Goal: Task Accomplishment & Management: Manage account settings

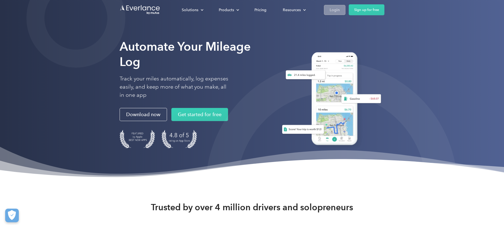
click at [332, 8] on div "Login" at bounding box center [335, 9] width 10 height 7
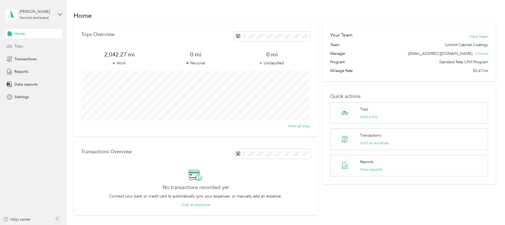
click at [32, 45] on div "Trips" at bounding box center [33, 46] width 57 height 10
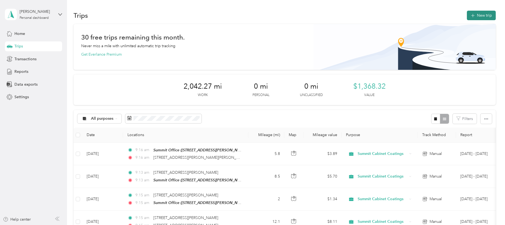
click at [480, 16] on button "New trip" at bounding box center [481, 16] width 29 height 10
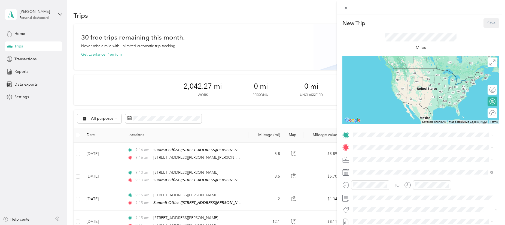
click at [380, 163] on span "1833 East Harmony Road, Fort Collins, 80525, Fort Collins, Colorado, United Sta…" at bounding box center [421, 162] width 115 height 5
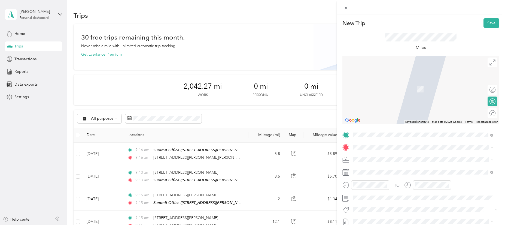
click at [387, 175] on span "1833 East Harmony Road, Fort Collins, 80525, Fort Collins, Colorado, United Sta…" at bounding box center [421, 175] width 115 height 5
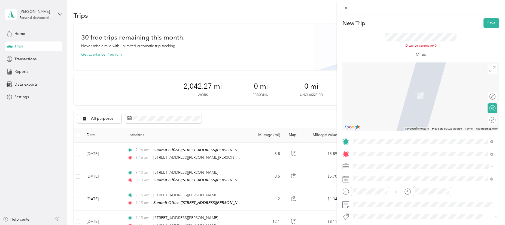
click at [382, 186] on span "303 Peterson Street Fort Collins, Colorado 80524, United States" at bounding box center [421, 183] width 115 height 5
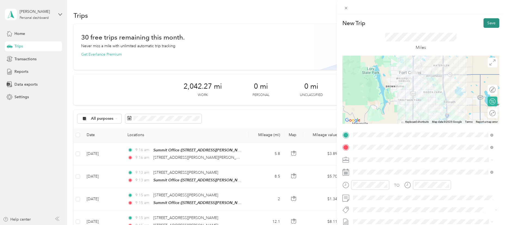
click at [487, 25] on button "Save" at bounding box center [492, 23] width 16 height 10
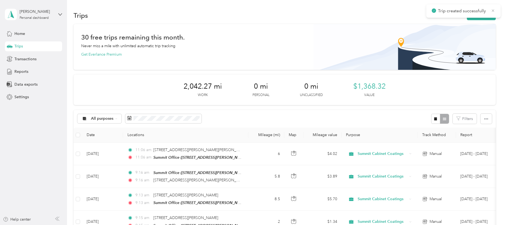
click at [495, 8] on icon at bounding box center [493, 10] width 4 height 5
click at [488, 16] on button "New trip" at bounding box center [481, 16] width 29 height 10
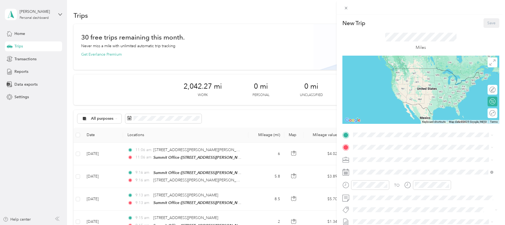
click at [373, 163] on div "Summit Office 1833 East Harmony Road, Fort Collins, 80525, Fort Collins, Colora…" at bounding box center [421, 159] width 115 height 11
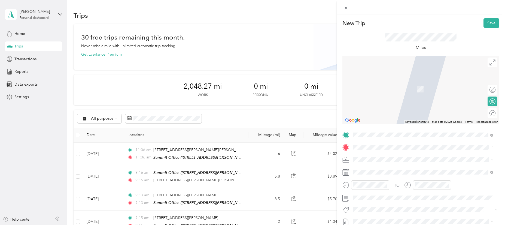
click at [398, 83] on span "4565 Fruita Drive Loveland, Colorado 80538, United States" at bounding box center [391, 81] width 55 height 5
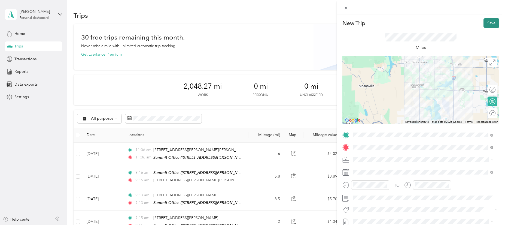
click at [484, 22] on button "Save" at bounding box center [492, 23] width 16 height 10
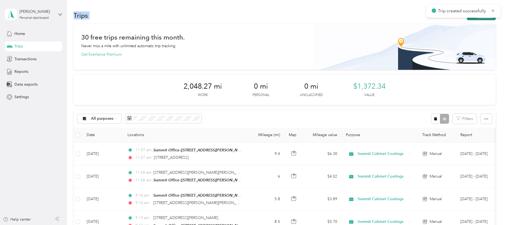
click at [486, 19] on main "Trip created successfully Kelsey McKelfresh Personal dashboard Home Trips Trans…" at bounding box center [251, 112] width 503 height 225
click at [493, 11] on icon at bounding box center [493, 10] width 4 height 5
click at [489, 16] on button "New trip" at bounding box center [481, 16] width 29 height 10
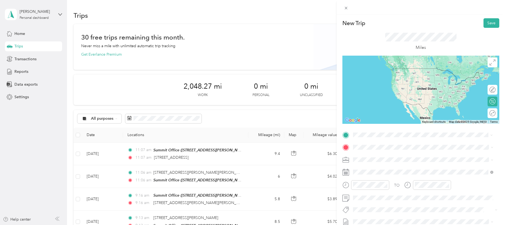
click at [380, 152] on span "4565 Fruita Drive Loveland, Colorado 80538, United States" at bounding box center [391, 154] width 55 height 5
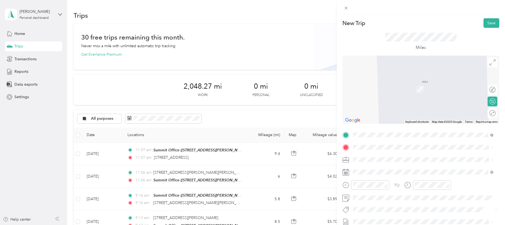
click at [379, 171] on div "Summit Office 1833 East Harmony Road, Fort Collins, 80525, Fort Collins, Colora…" at bounding box center [421, 171] width 115 height 11
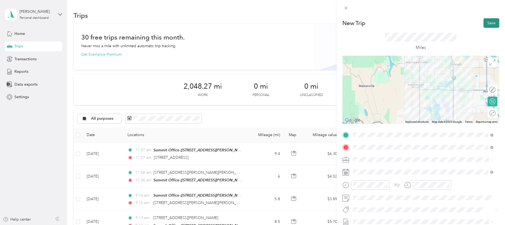
click at [485, 26] on button "Save" at bounding box center [492, 23] width 16 height 10
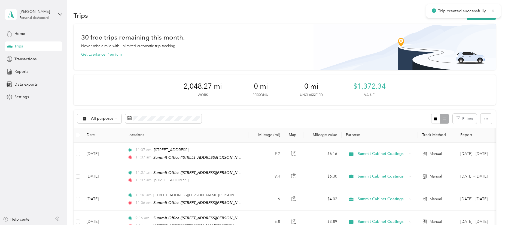
click at [494, 11] on icon at bounding box center [493, 10] width 2 height 2
click at [24, 73] on span "Reports" at bounding box center [21, 72] width 14 height 6
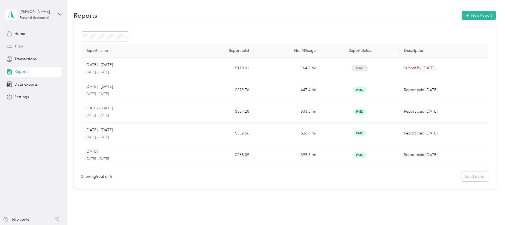
click at [22, 46] on span "Trips" at bounding box center [18, 46] width 8 height 6
